Goal: Navigation & Orientation: Find specific page/section

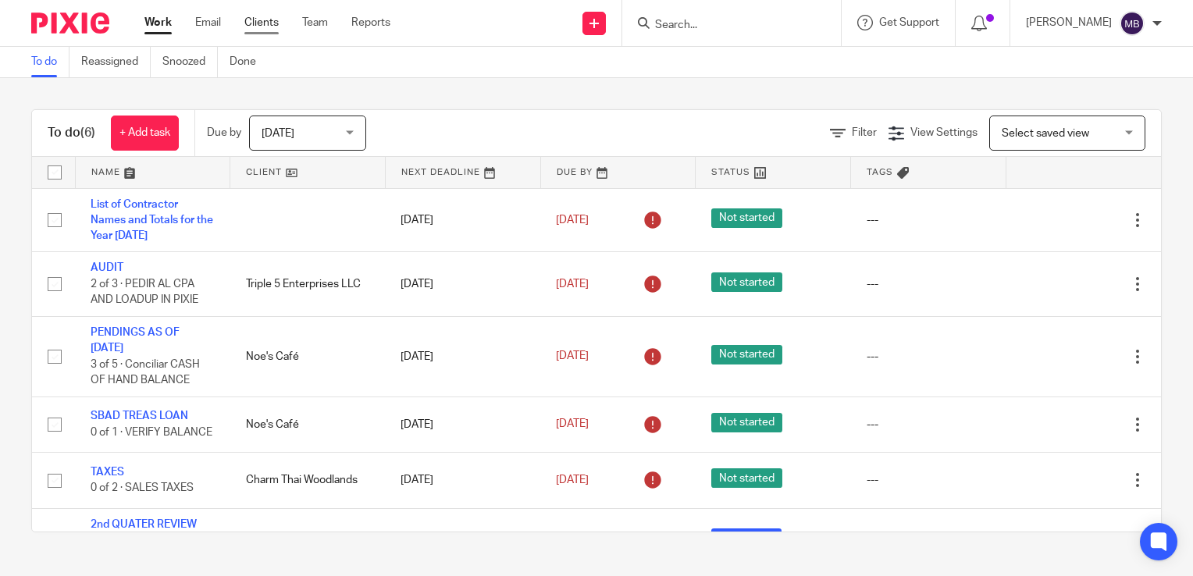
click at [269, 23] on link "Clients" at bounding box center [261, 23] width 34 height 16
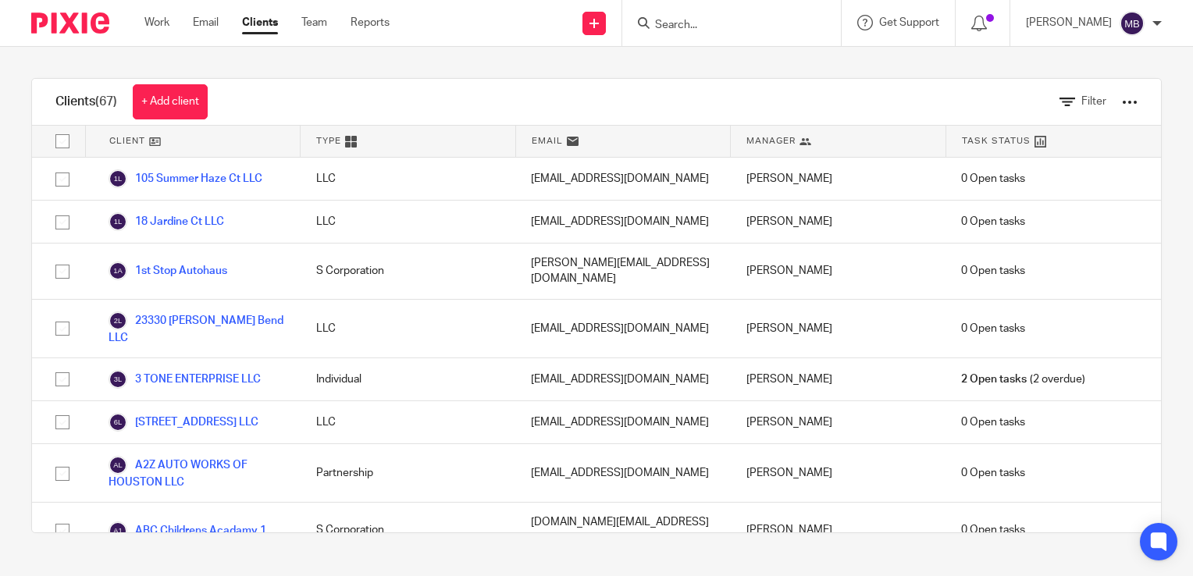
click at [675, 26] on input "Search" at bounding box center [724, 26] width 141 height 14
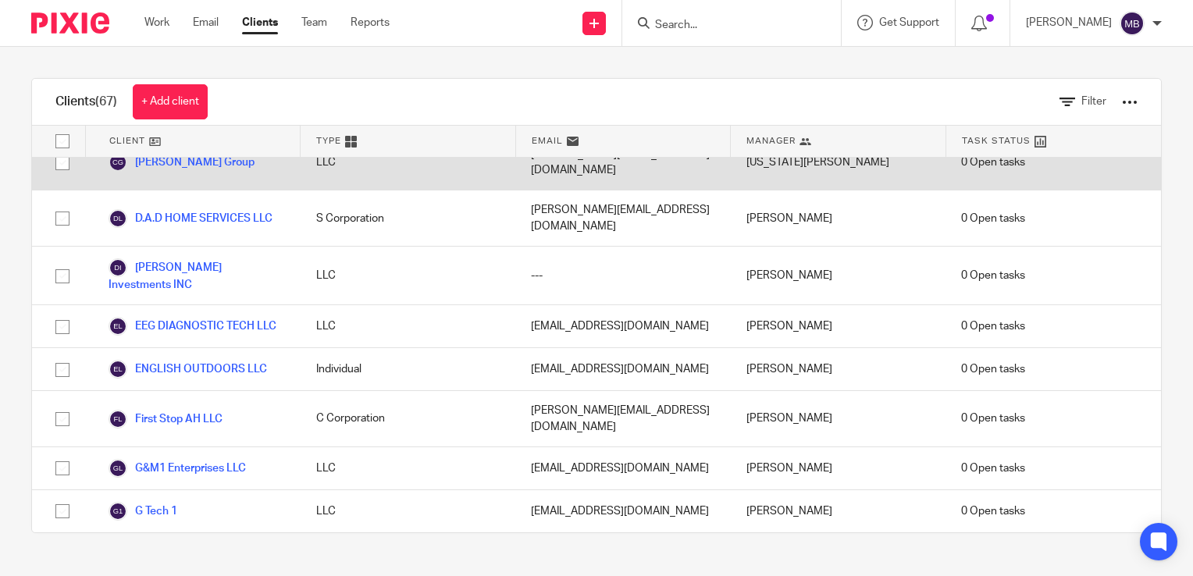
scroll to position [1171, 0]
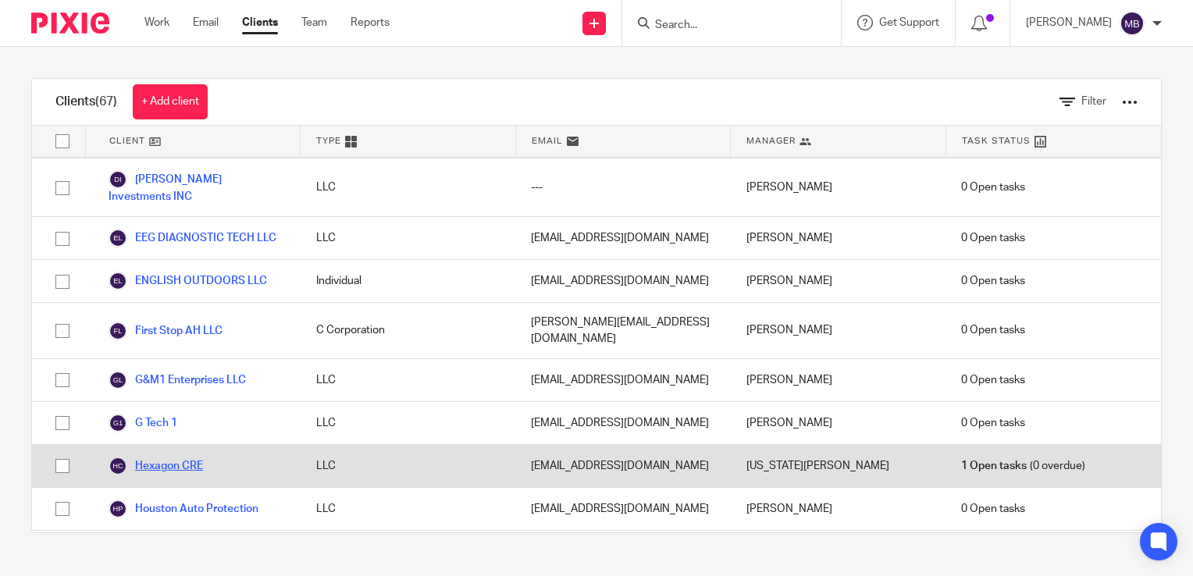
click at [166, 457] on link "Hexagon CRE" at bounding box center [156, 466] width 94 height 19
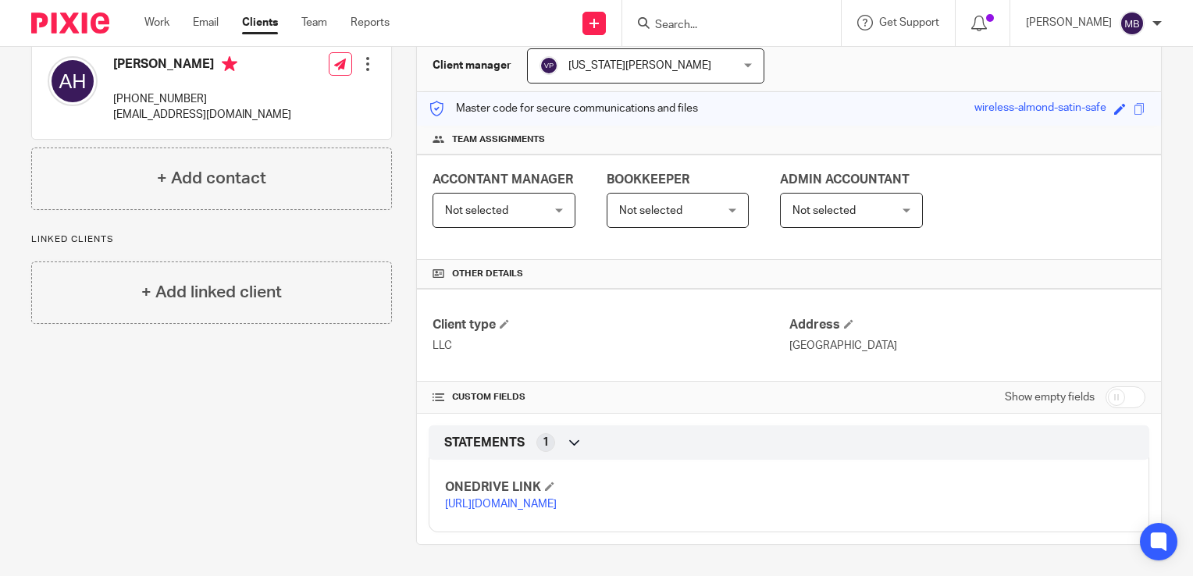
scroll to position [203, 0]
click at [557, 499] on link "[URL][DOMAIN_NAME]" at bounding box center [501, 504] width 112 height 11
